Goal: Task Accomplishment & Management: Manage account settings

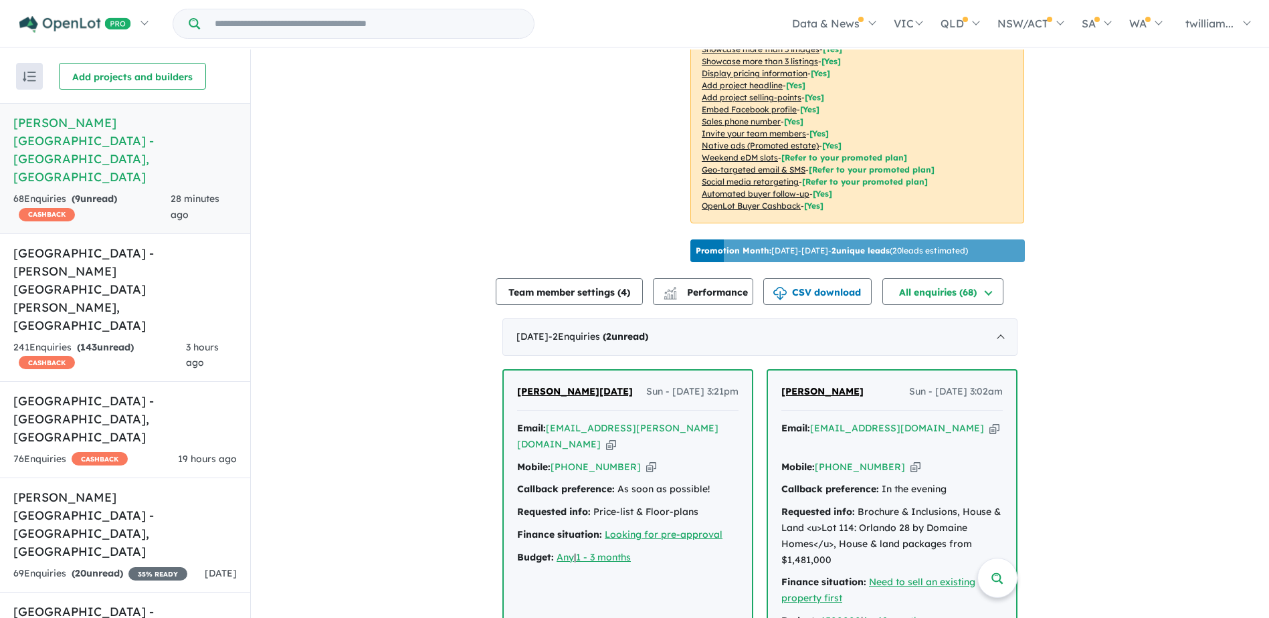
scroll to position [535, 0]
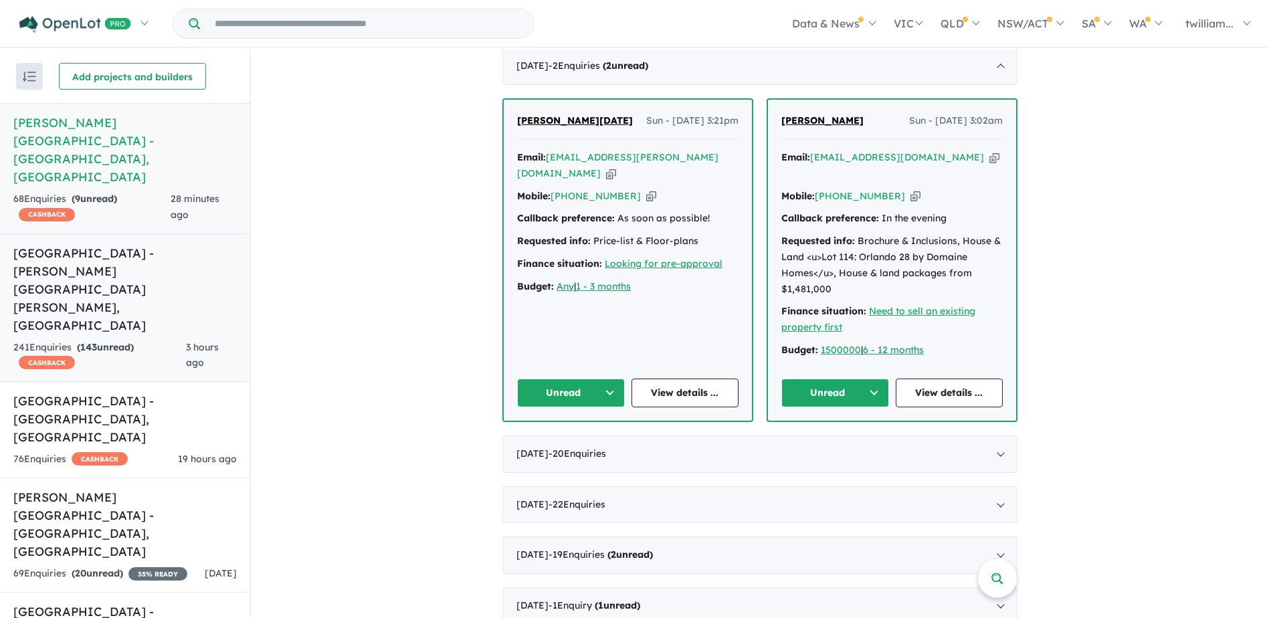
click at [128, 244] on h5 "Fairwood Rise Estate - Rouse Hill , NSW" at bounding box center [124, 289] width 223 height 90
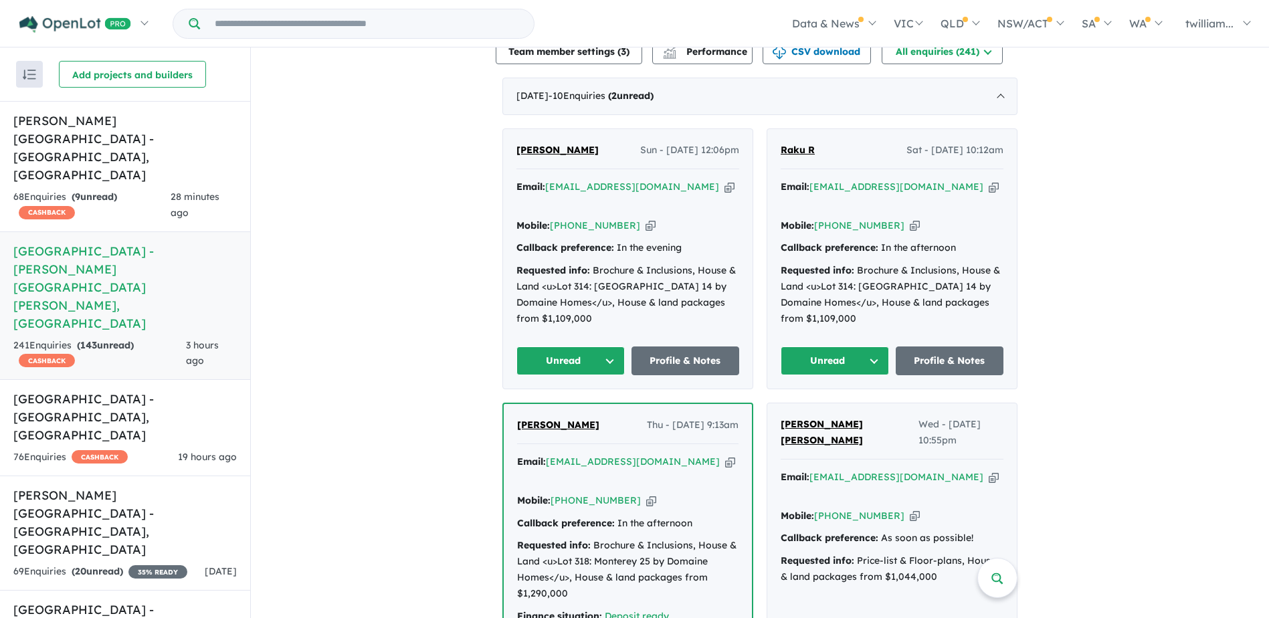
scroll to position [520, 0]
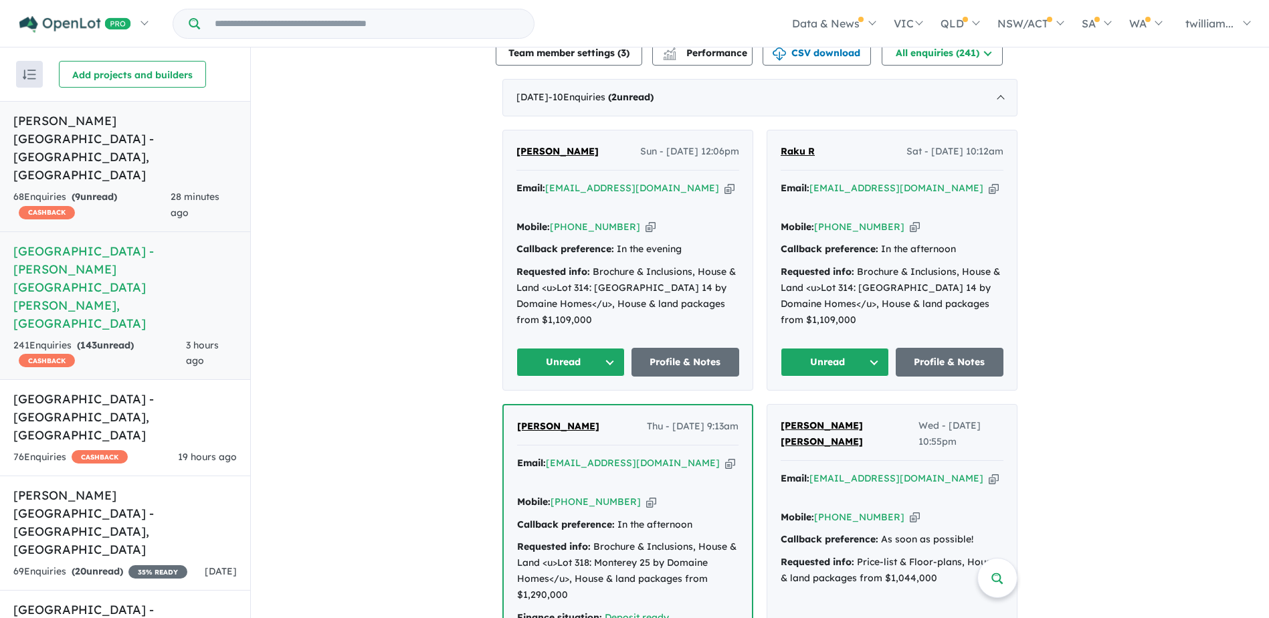
click at [64, 189] on div "68 Enquir ies ( 9 unread) CASHBACK" at bounding box center [91, 205] width 157 height 32
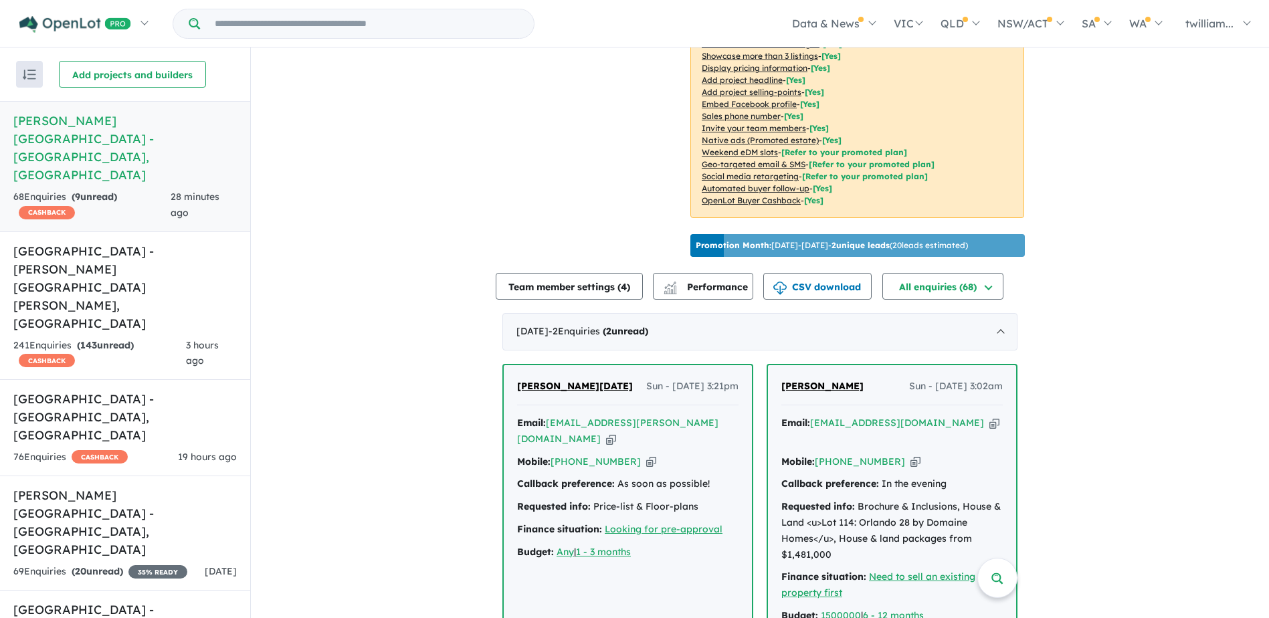
scroll to position [401, 0]
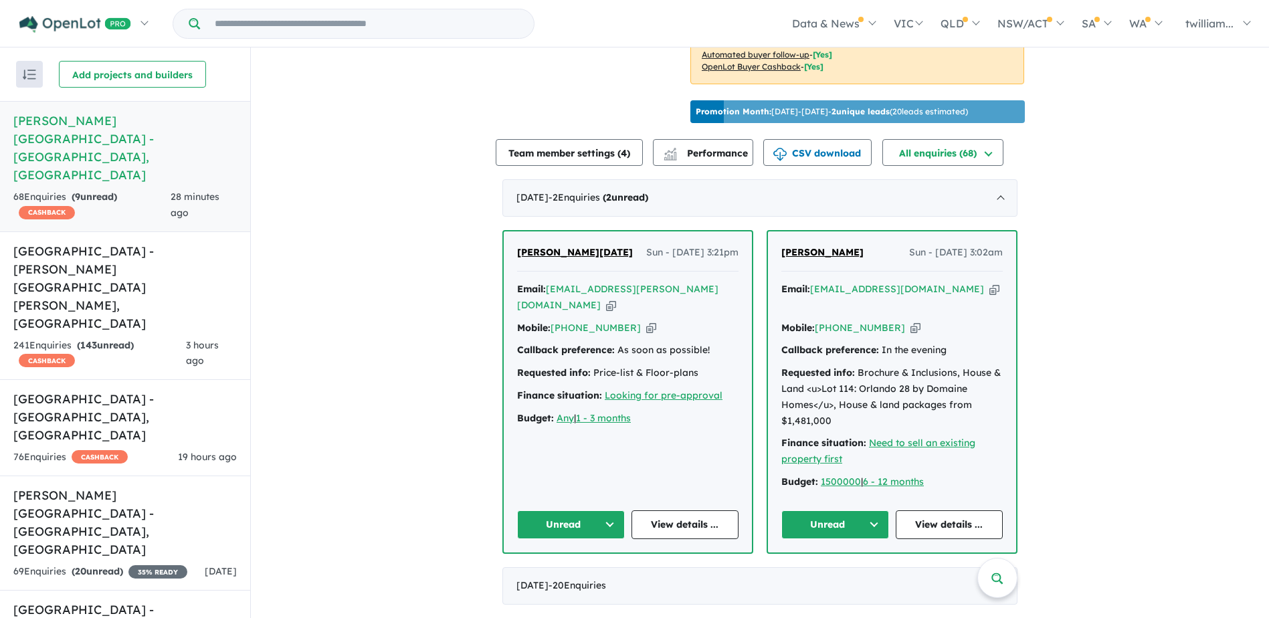
click at [989, 286] on icon "button" at bounding box center [994, 289] width 10 height 14
click at [866, 510] on button "Unread" at bounding box center [835, 524] width 108 height 29
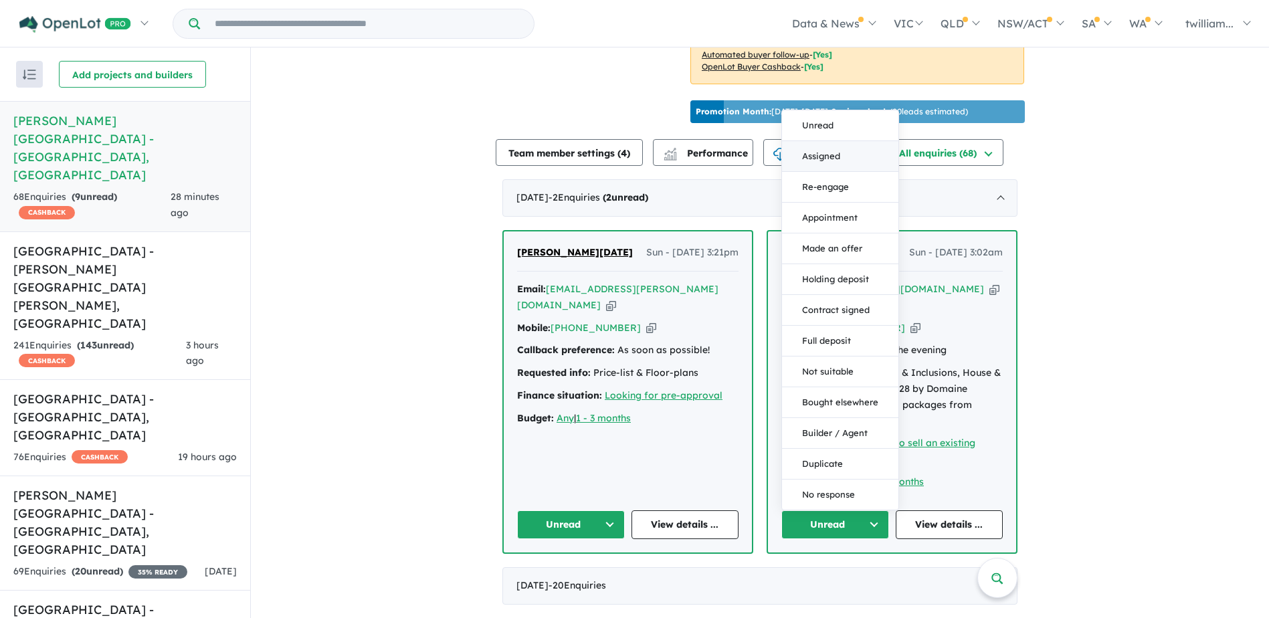
click at [857, 141] on button "Assigned" at bounding box center [840, 156] width 116 height 31
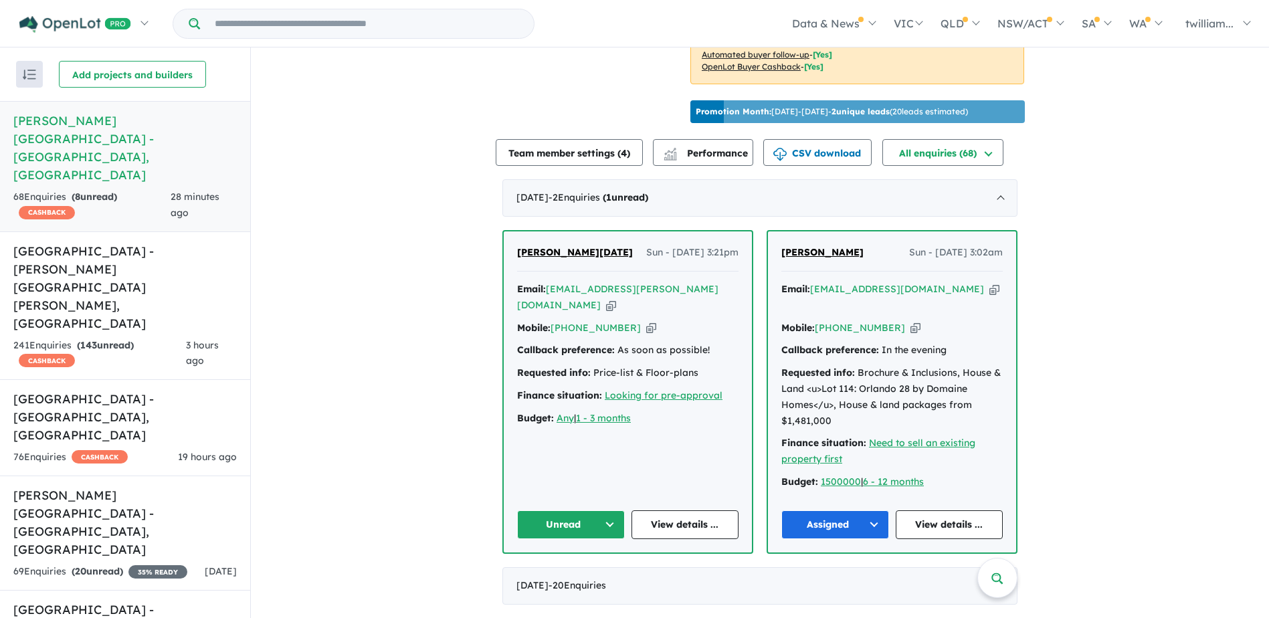
click at [616, 298] on icon "button" at bounding box center [611, 305] width 10 height 14
click at [105, 242] on h5 "Fairwood Rise Estate - Rouse Hill , NSW" at bounding box center [124, 287] width 223 height 90
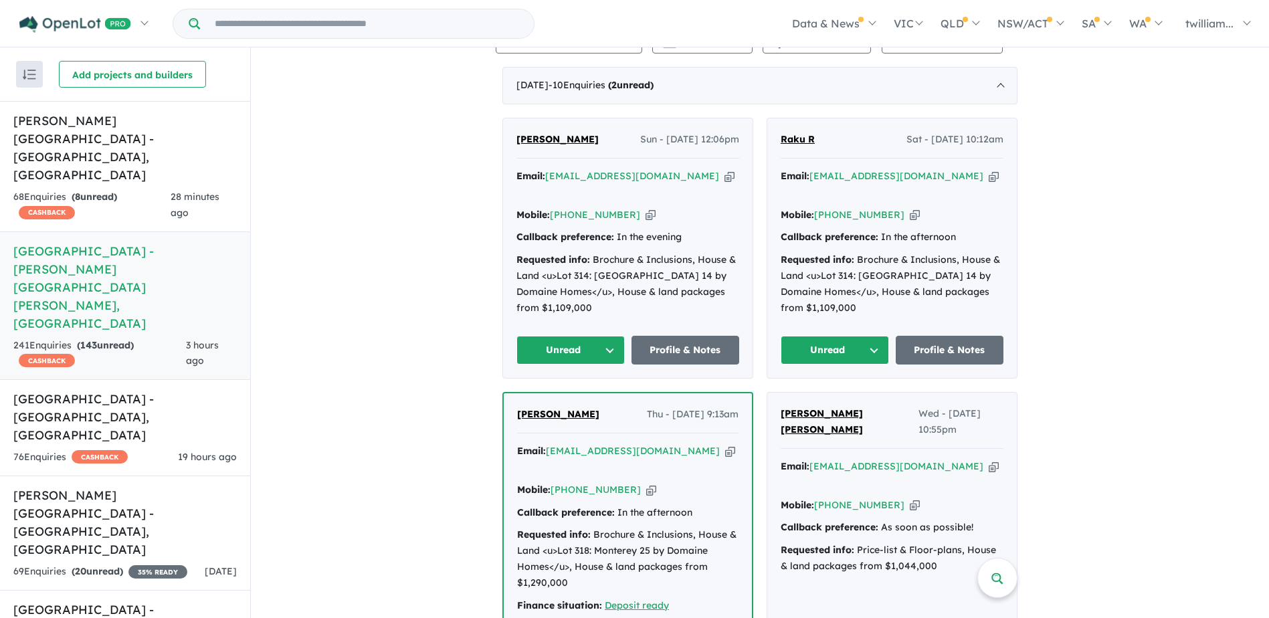
scroll to position [520, 0]
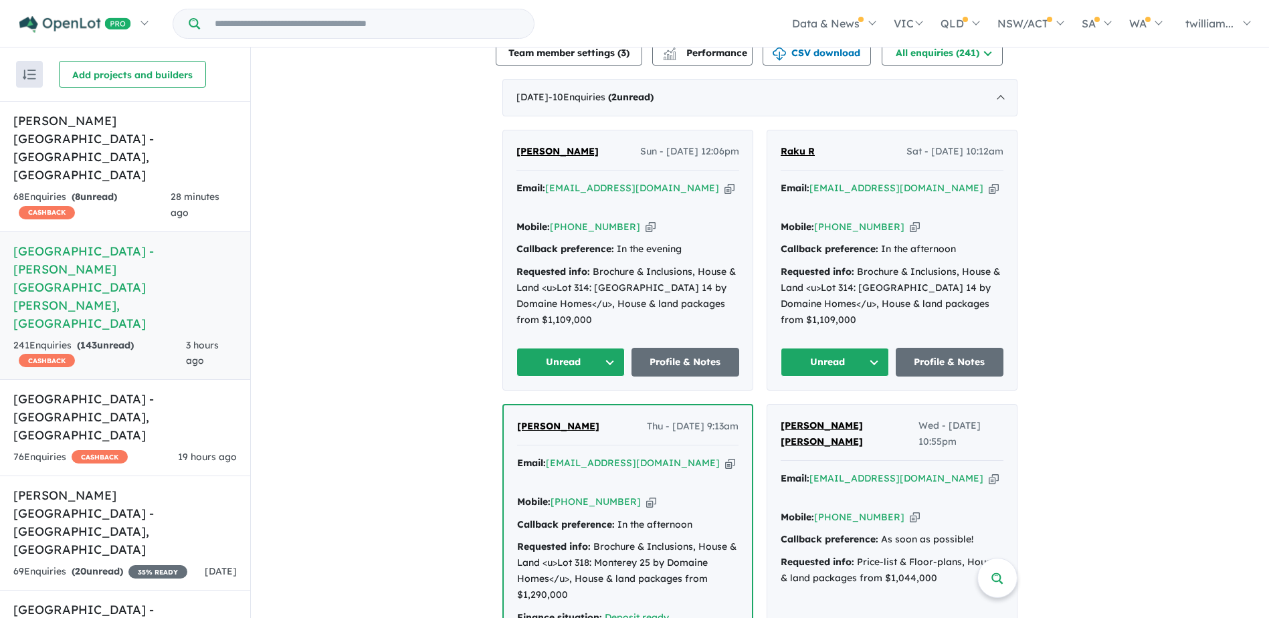
click at [989, 181] on icon "button" at bounding box center [994, 188] width 10 height 14
click at [724, 181] on icon "button" at bounding box center [729, 188] width 10 height 14
click at [171, 191] on span "28 minutes ago" at bounding box center [195, 205] width 49 height 28
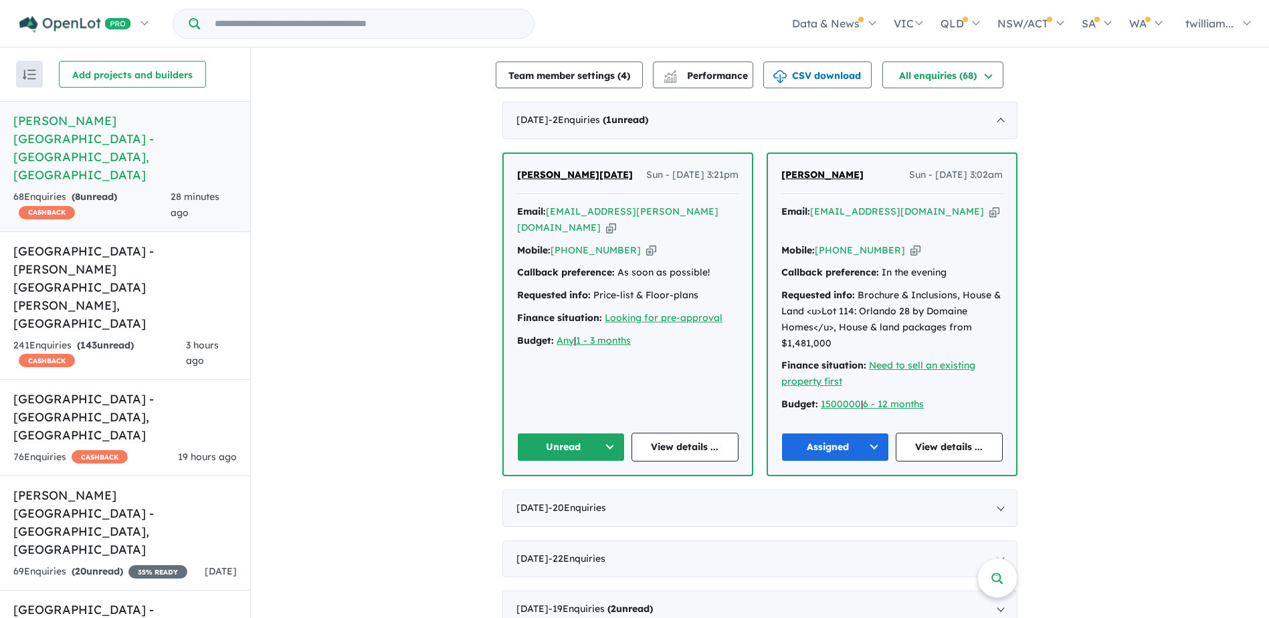
scroll to position [468, 0]
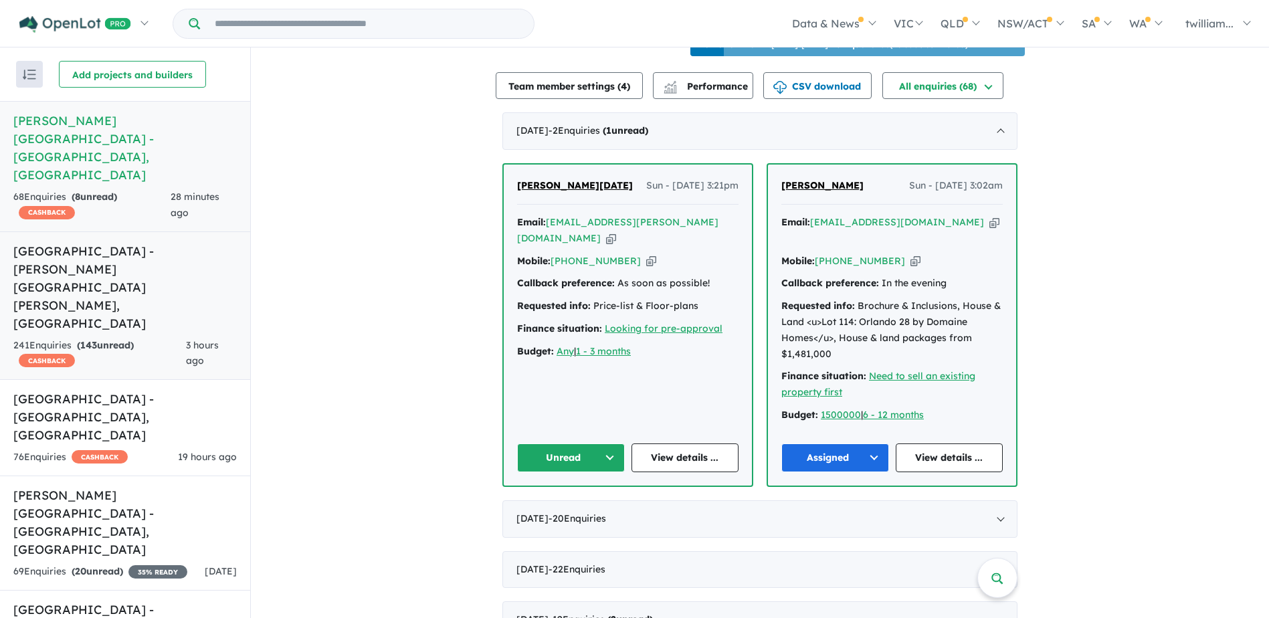
click at [117, 339] on strong "( 143 unread)" at bounding box center [105, 345] width 57 height 12
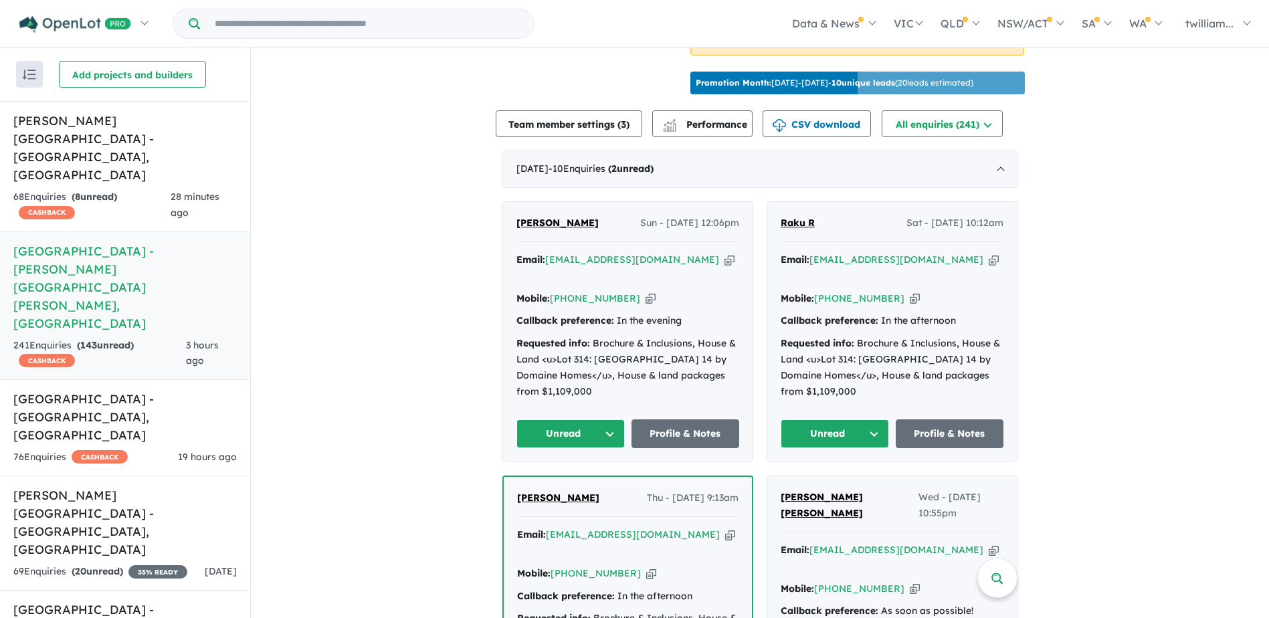
scroll to position [453, 0]
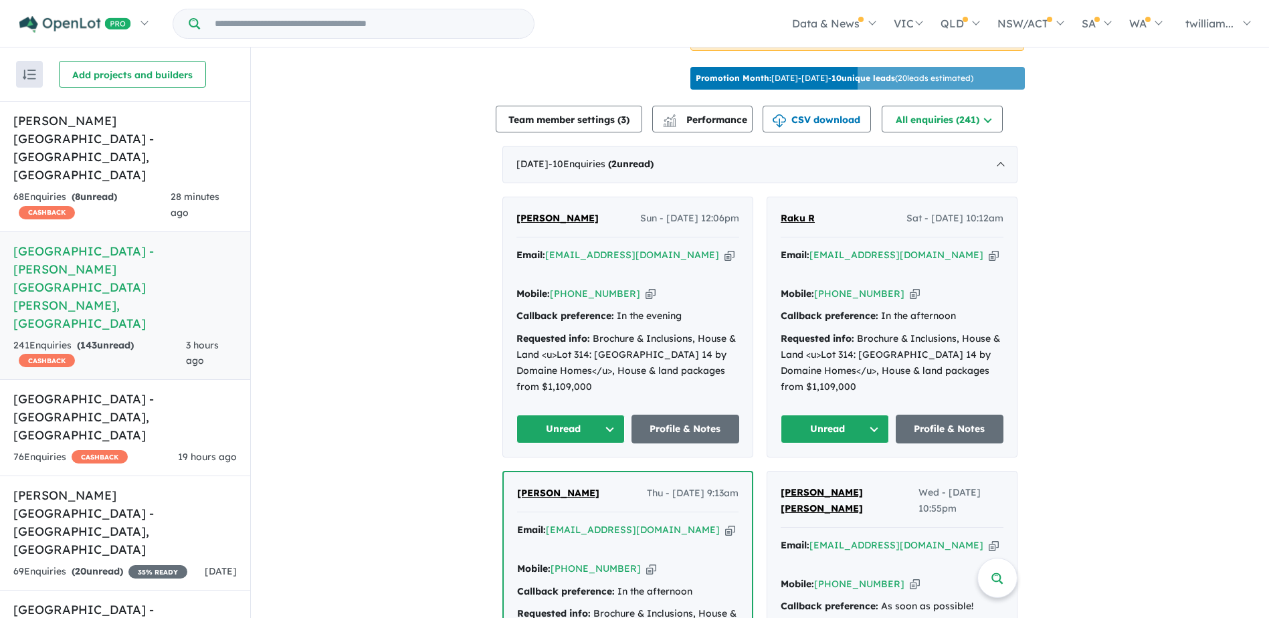
click at [560, 211] on link "[PERSON_NAME]" at bounding box center [557, 219] width 82 height 16
click at [610, 415] on button "Unread" at bounding box center [570, 429] width 108 height 29
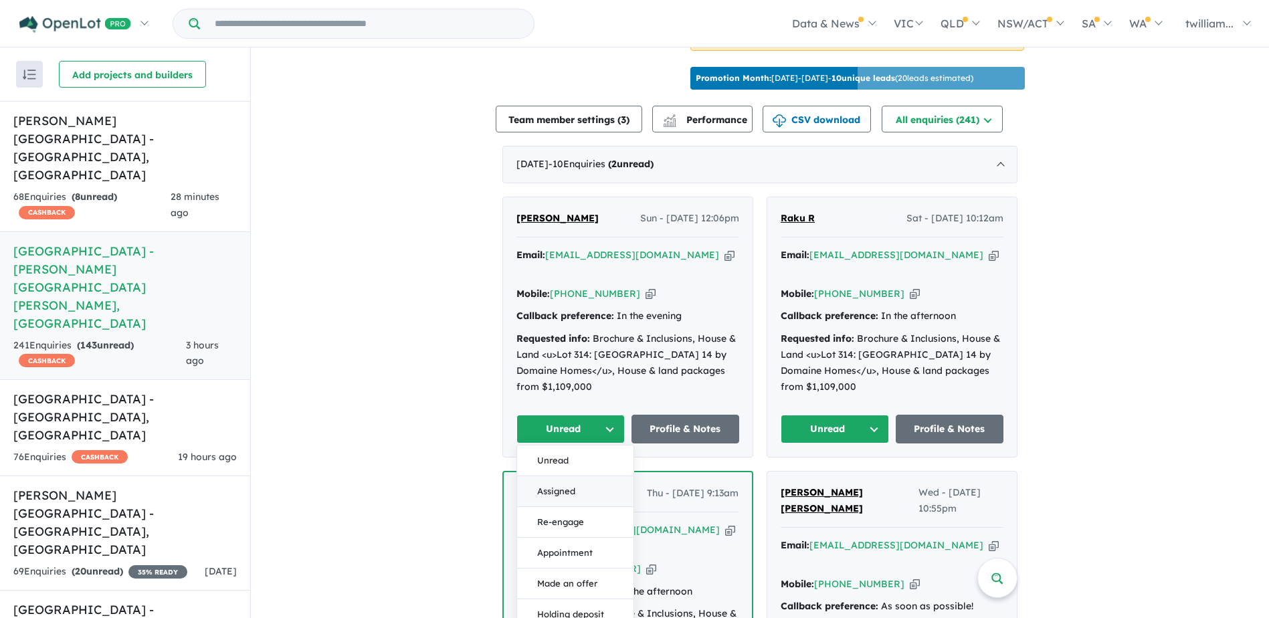
click at [607, 476] on button "Assigned" at bounding box center [575, 491] width 116 height 31
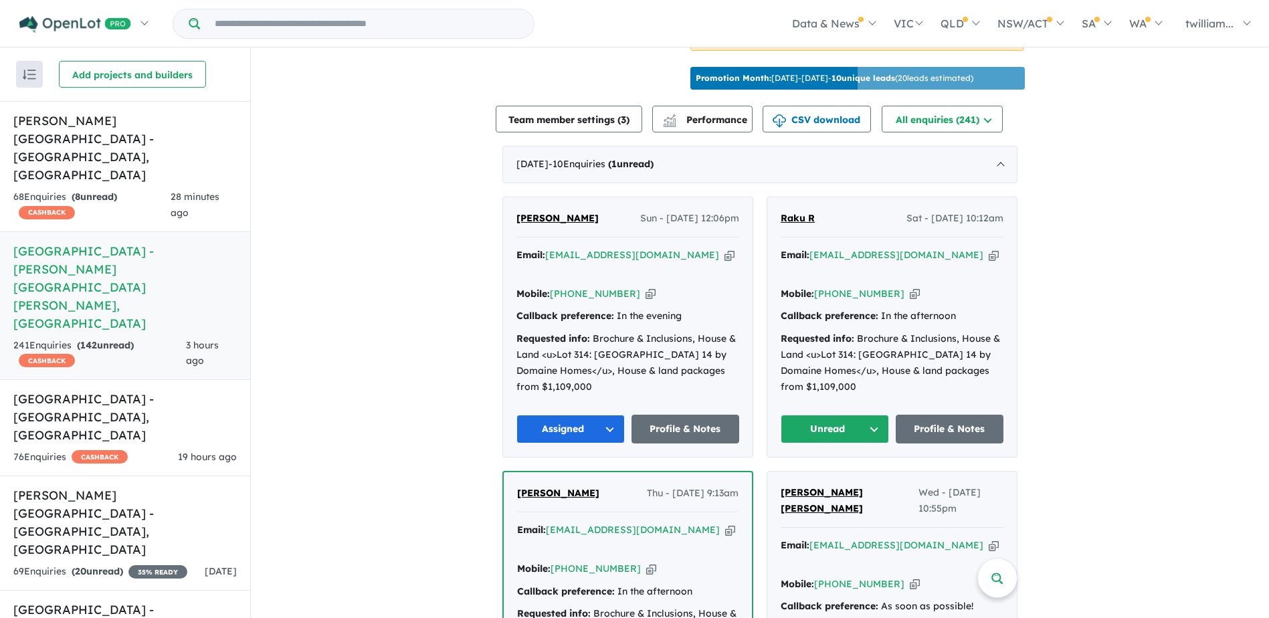
click at [989, 248] on icon "button" at bounding box center [994, 255] width 10 height 14
click at [910, 287] on icon "button" at bounding box center [915, 294] width 10 height 14
click at [989, 248] on icon "button" at bounding box center [994, 255] width 10 height 14
drag, startPoint x: 896, startPoint y: 251, endPoint x: 871, endPoint y: 215, distance: 43.2
click at [910, 287] on icon "button" at bounding box center [915, 294] width 10 height 14
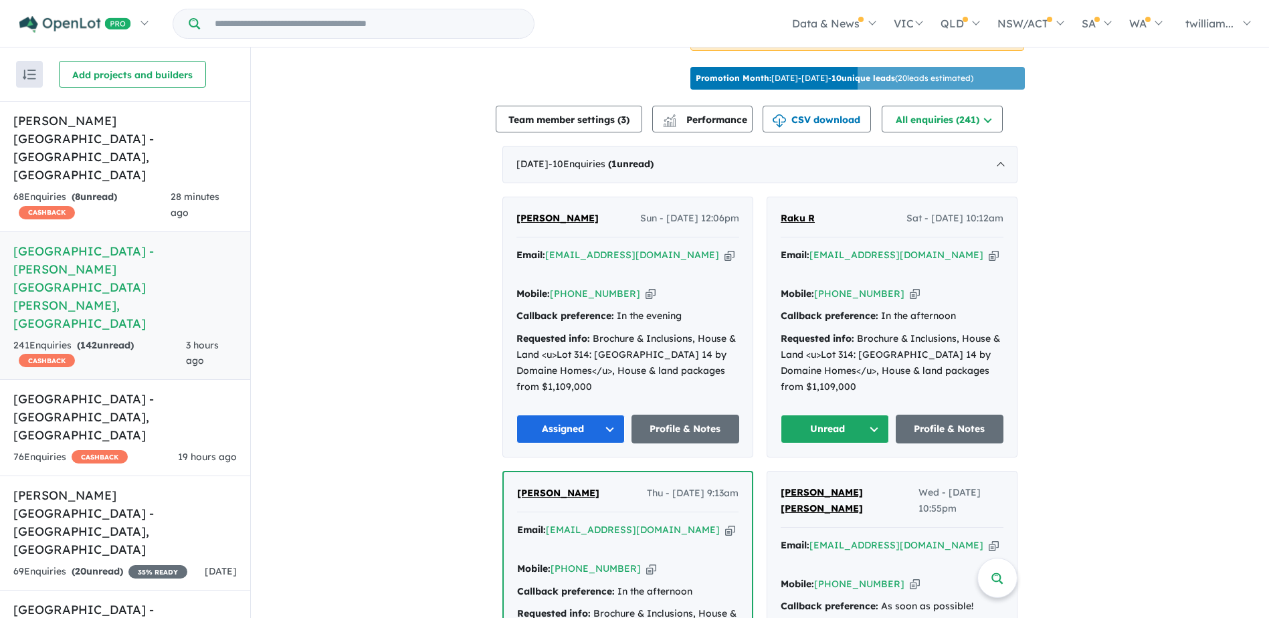
click at [870, 415] on button "Unread" at bounding box center [835, 429] width 108 height 29
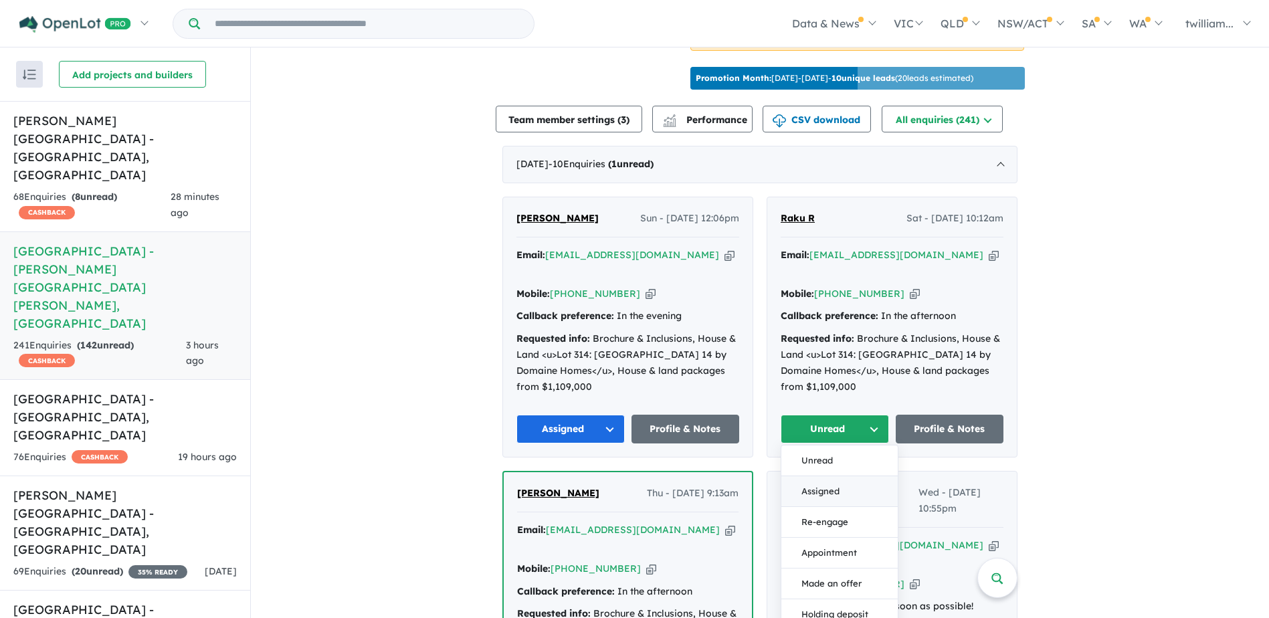
click at [868, 476] on button "Assigned" at bounding box center [839, 491] width 116 height 31
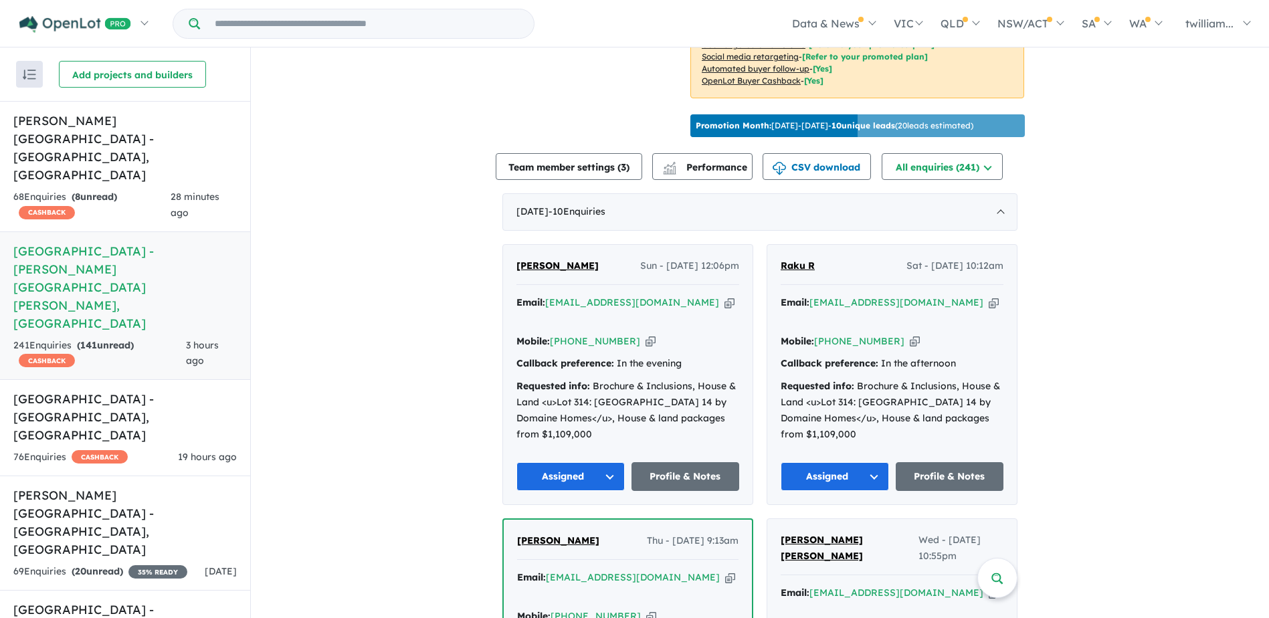
scroll to position [386, 0]
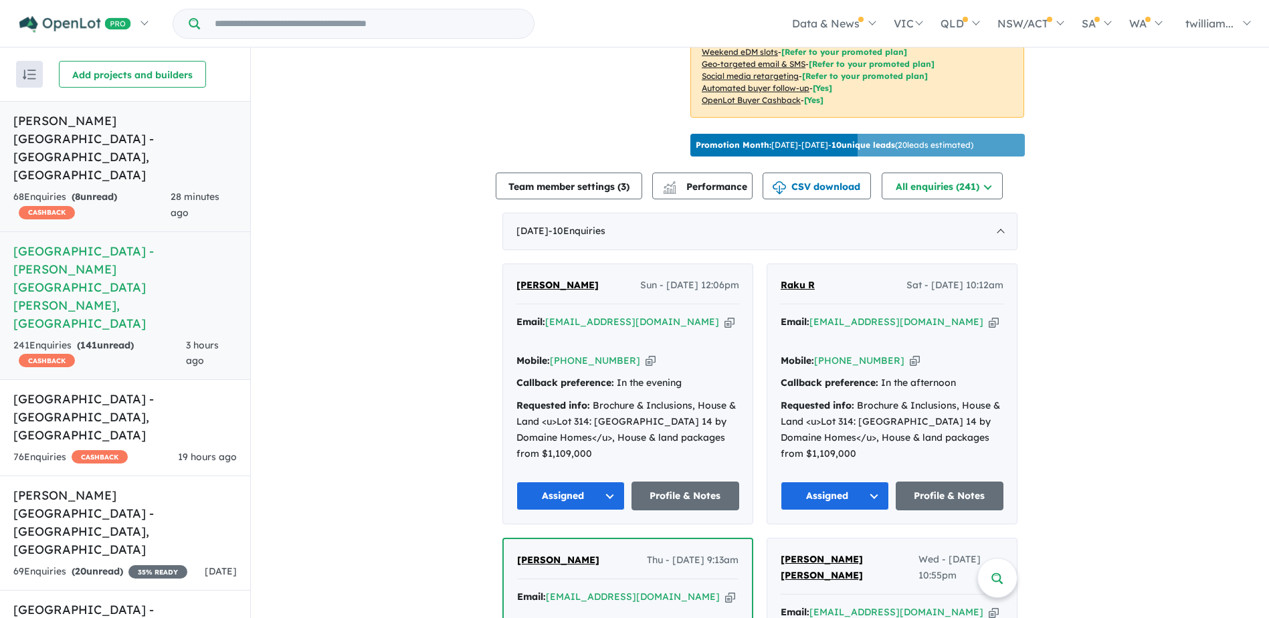
click at [199, 189] on div "28 minutes ago" at bounding box center [204, 205] width 66 height 32
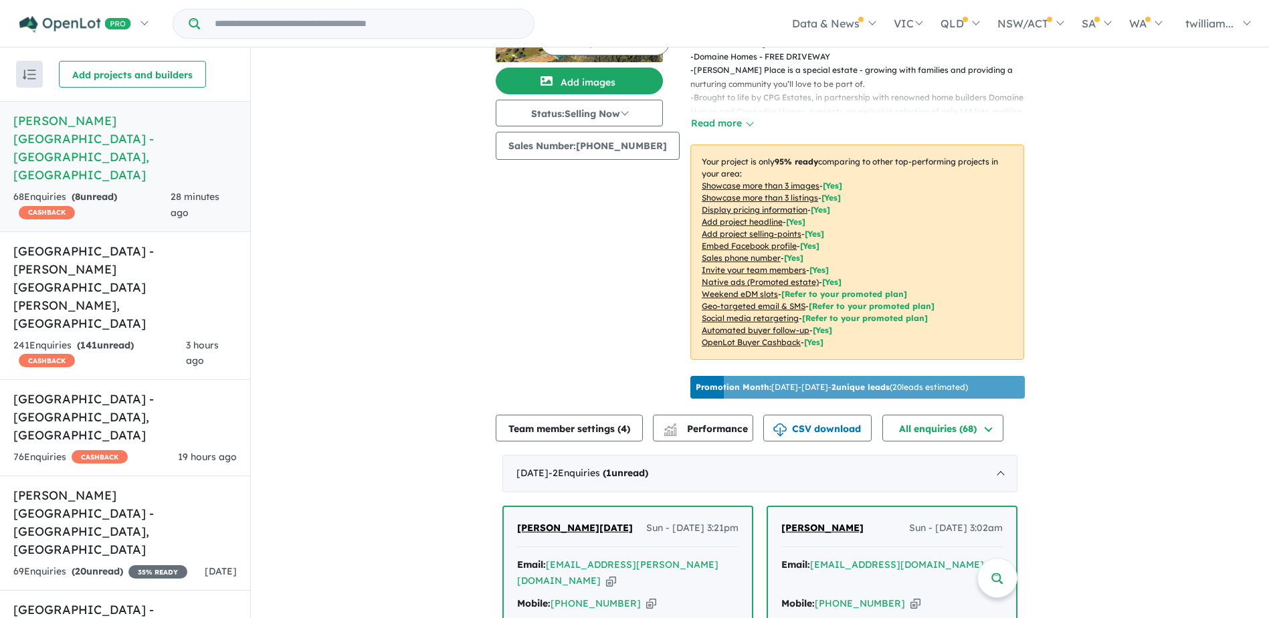
scroll to position [118, 0]
